Goal: Check status: Check status

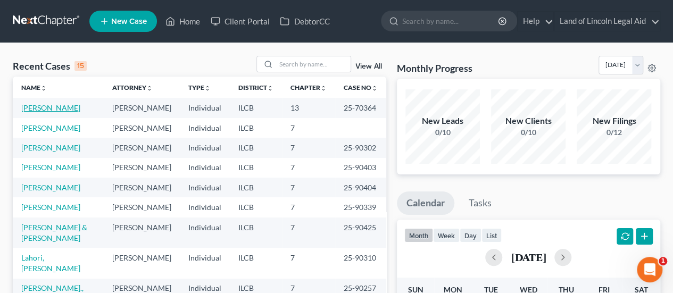
click at [39, 109] on link "[PERSON_NAME]" at bounding box center [50, 107] width 59 height 9
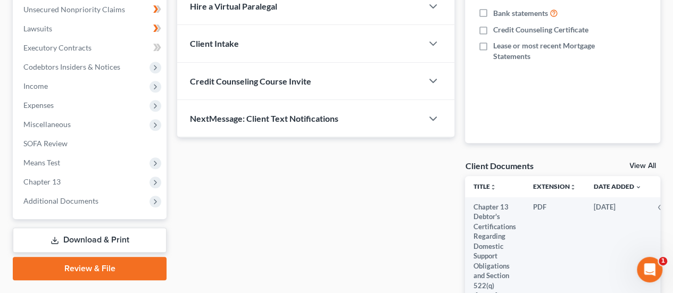
scroll to position [398, 0]
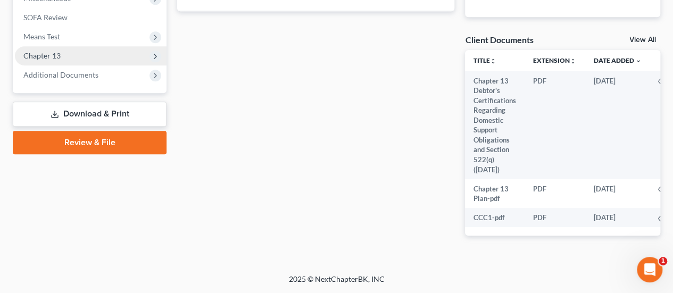
click at [43, 51] on span "Chapter 13" at bounding box center [41, 55] width 37 height 9
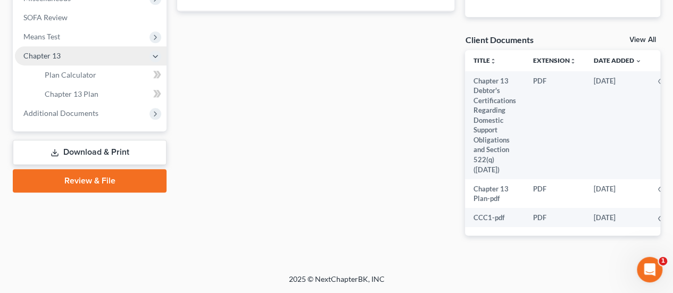
click at [48, 51] on span "Chapter 13" at bounding box center [41, 55] width 37 height 9
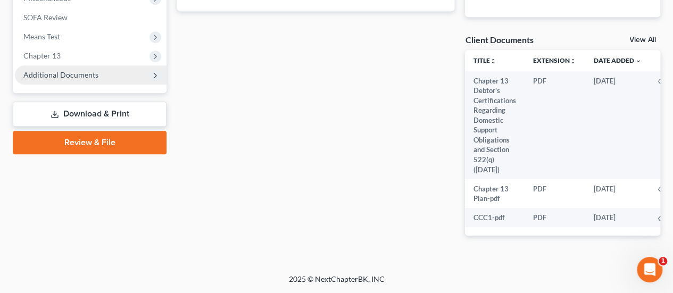
click at [50, 70] on span "Additional Documents" at bounding box center [60, 74] width 75 height 9
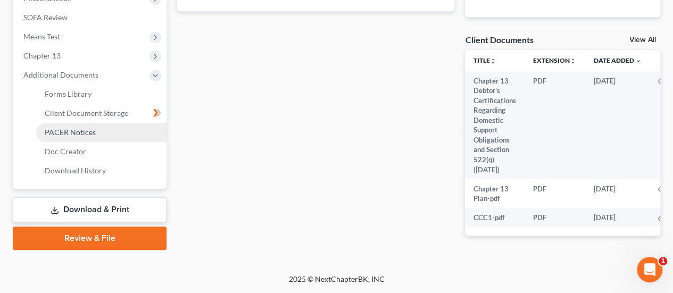
click at [67, 123] on link "PACER Notices" at bounding box center [101, 132] width 130 height 19
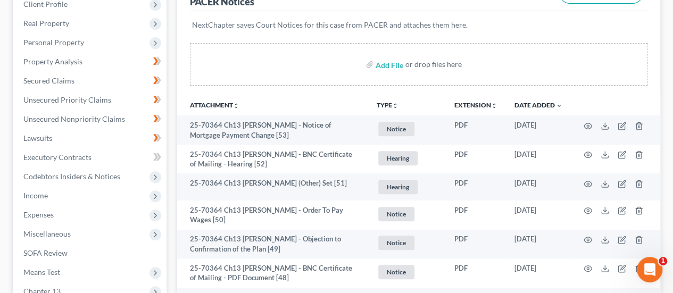
scroll to position [160, 0]
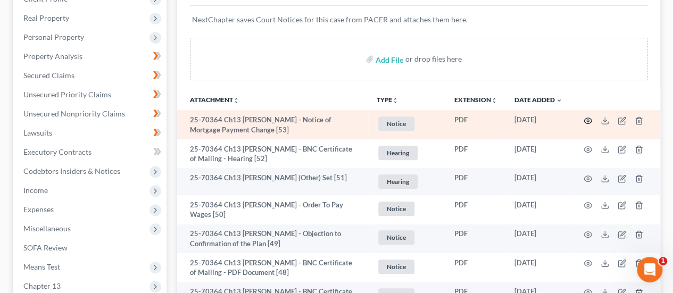
click at [590, 119] on icon "button" at bounding box center [588, 121] width 9 height 9
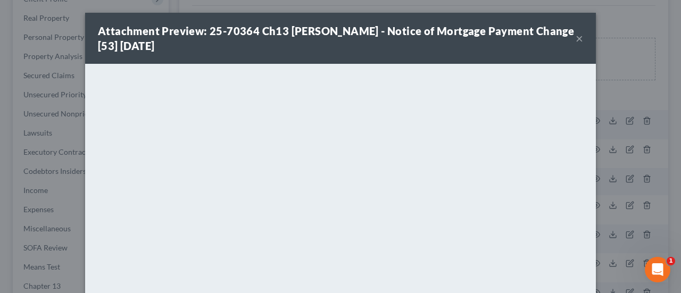
click at [576, 40] on button "×" at bounding box center [579, 38] width 7 height 13
